Goal: Register for event/course

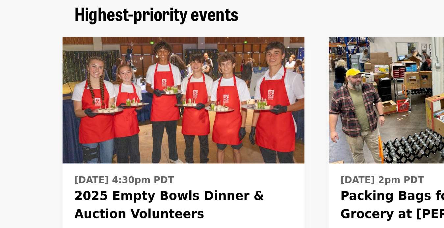
click at [165, 103] on div "[DATE] 4:30pm PDT 2025 Empty Bowls Dinner & Auction Volunteers Eugene, [GEOGRAP…" at bounding box center [110, 123] width 116 height 159
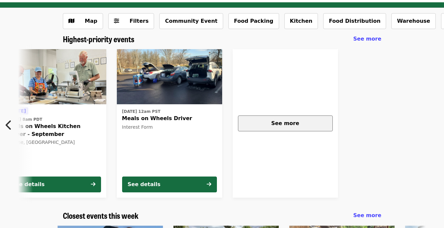
scroll to position [0, 289]
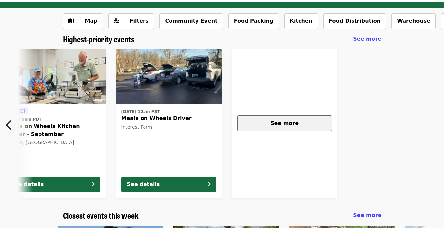
click at [315, 119] on button "See more" at bounding box center [284, 123] width 95 height 16
click at [264, 123] on div "See more" at bounding box center [285, 123] width 84 height 8
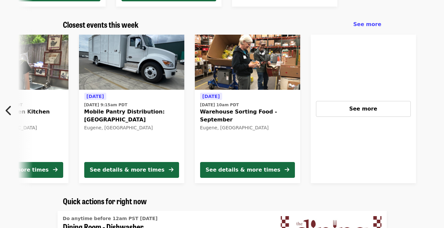
scroll to position [0, 354]
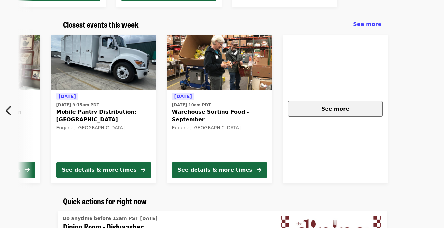
click at [321, 111] on div "See more" at bounding box center [336, 109] width 84 height 8
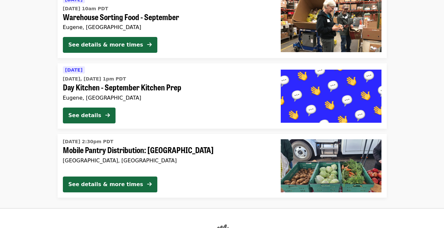
scroll to position [542, 0]
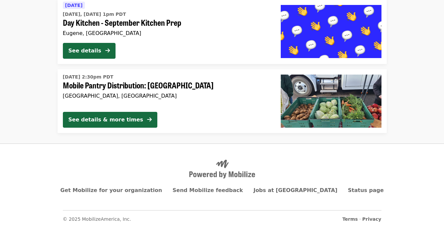
scroll to position [520, 0]
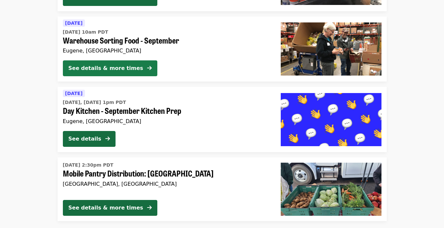
click at [123, 72] on div "See details & more times" at bounding box center [106, 68] width 75 height 8
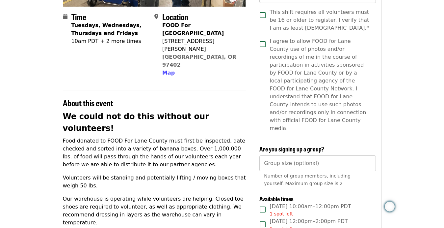
scroll to position [6, 0]
